Goal: Browse casually

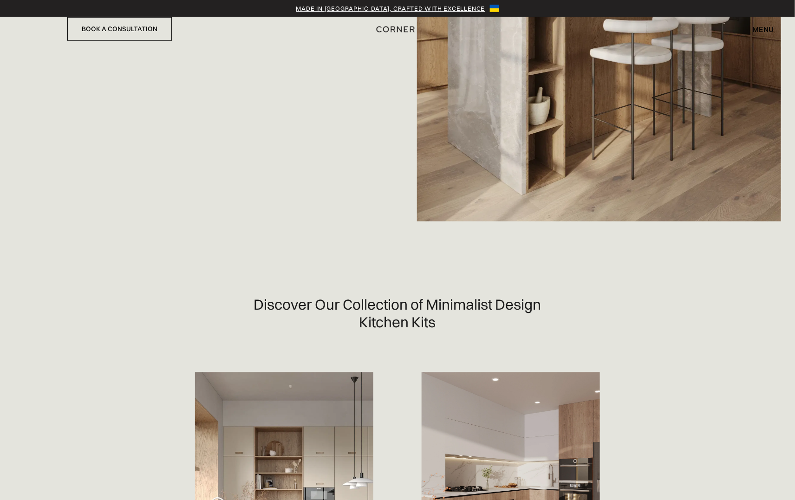
scroll to position [371, 0]
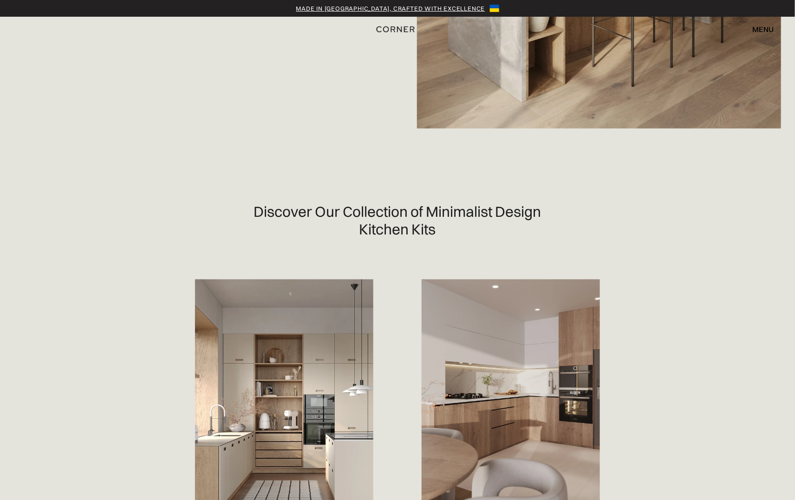
click at [235, 355] on img at bounding box center [284, 405] width 178 height 253
click at [225, 457] on img at bounding box center [284, 405] width 178 height 253
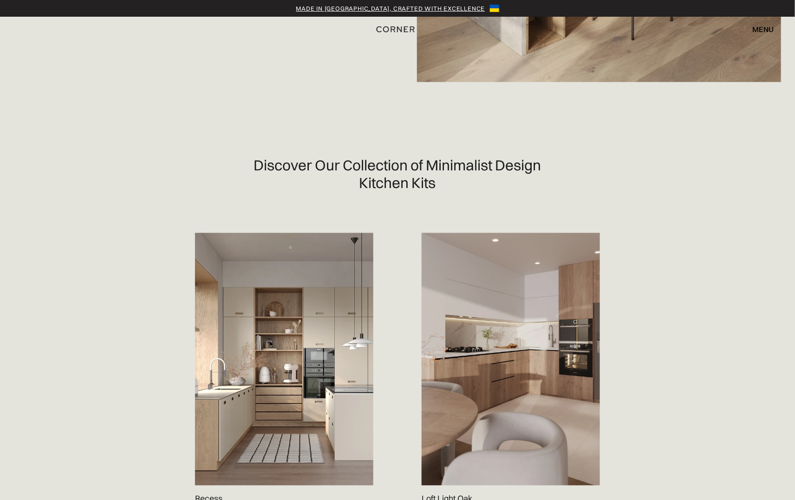
scroll to position [557, 0]
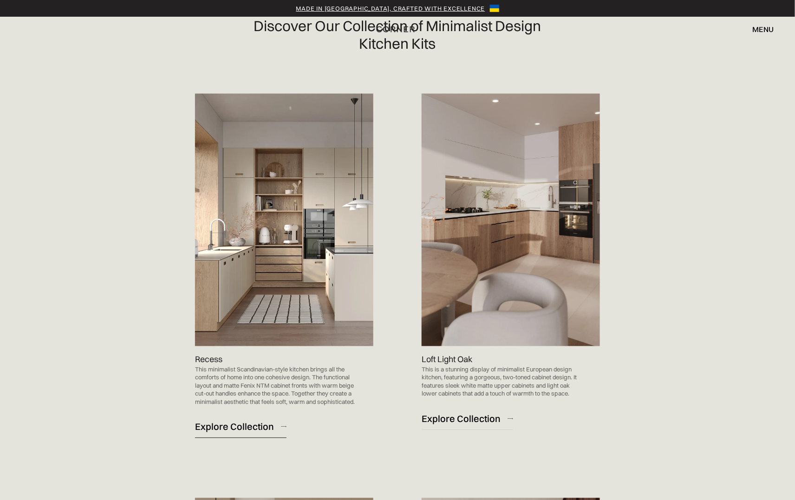
click at [226, 433] on div "Explore Collection" at bounding box center [234, 427] width 79 height 13
click at [452, 421] on div "Explore Collection" at bounding box center [461, 419] width 79 height 13
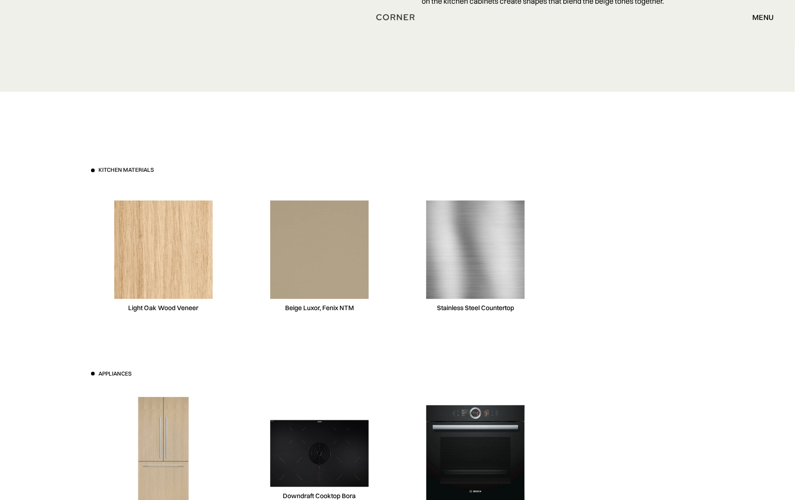
scroll to position [2878, 0]
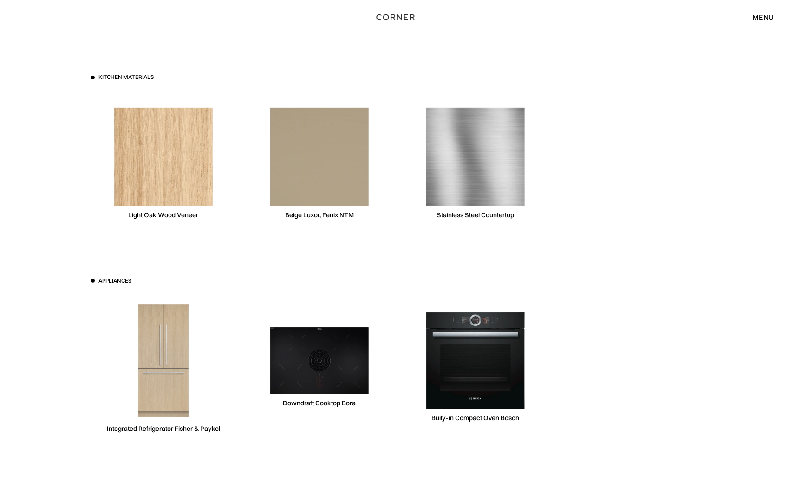
click at [172, 358] on img at bounding box center [163, 361] width 98 height 118
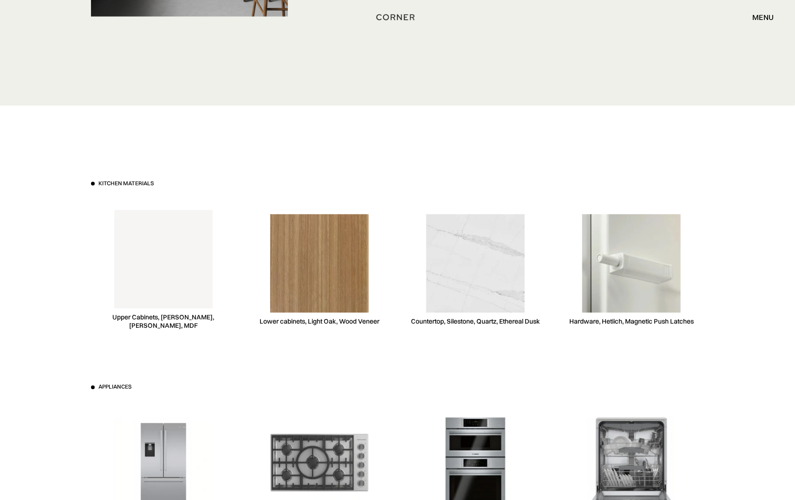
scroll to position [3575, 0]
